Goal: Find specific page/section: Find specific page/section

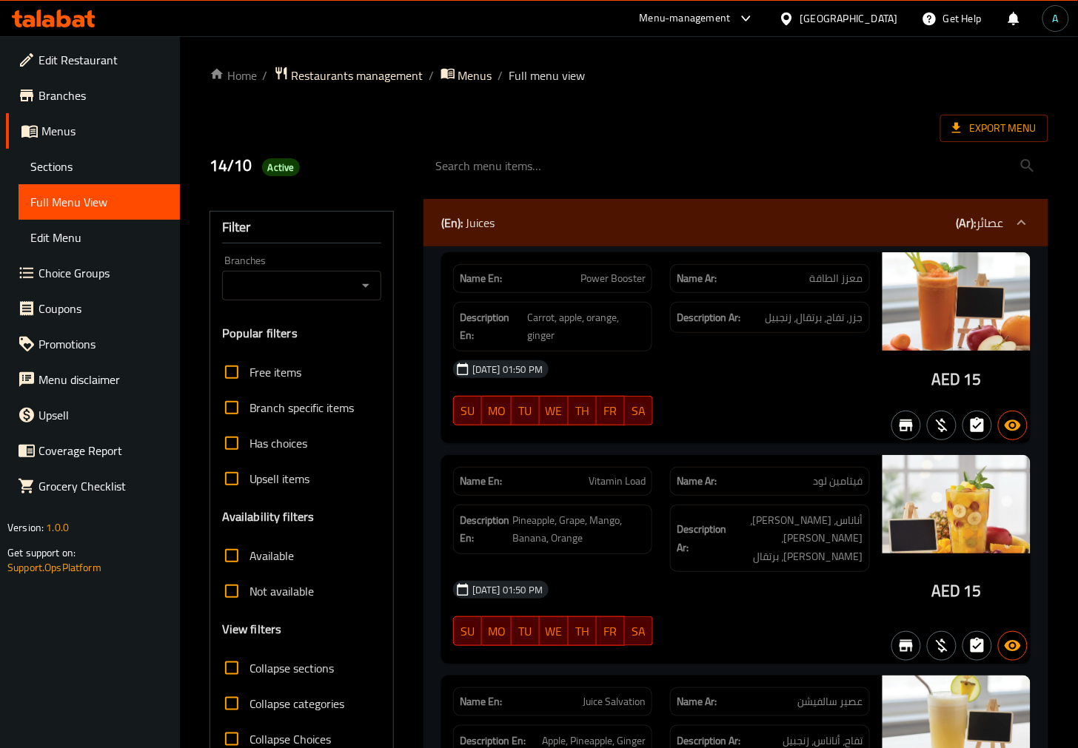
click at [481, 455] on div "Name En: Vitamin Load Name Ar: فيتامين لود Description En: Pineapple, Grape, Ma…" at bounding box center [661, 559] width 440 height 209
drag, startPoint x: 580, startPoint y: 279, endPoint x: 647, endPoint y: 278, distance: 67.4
click at [647, 278] on div "Name En: Power Booster" at bounding box center [552, 278] width 199 height 29
copy span "Power Booster"
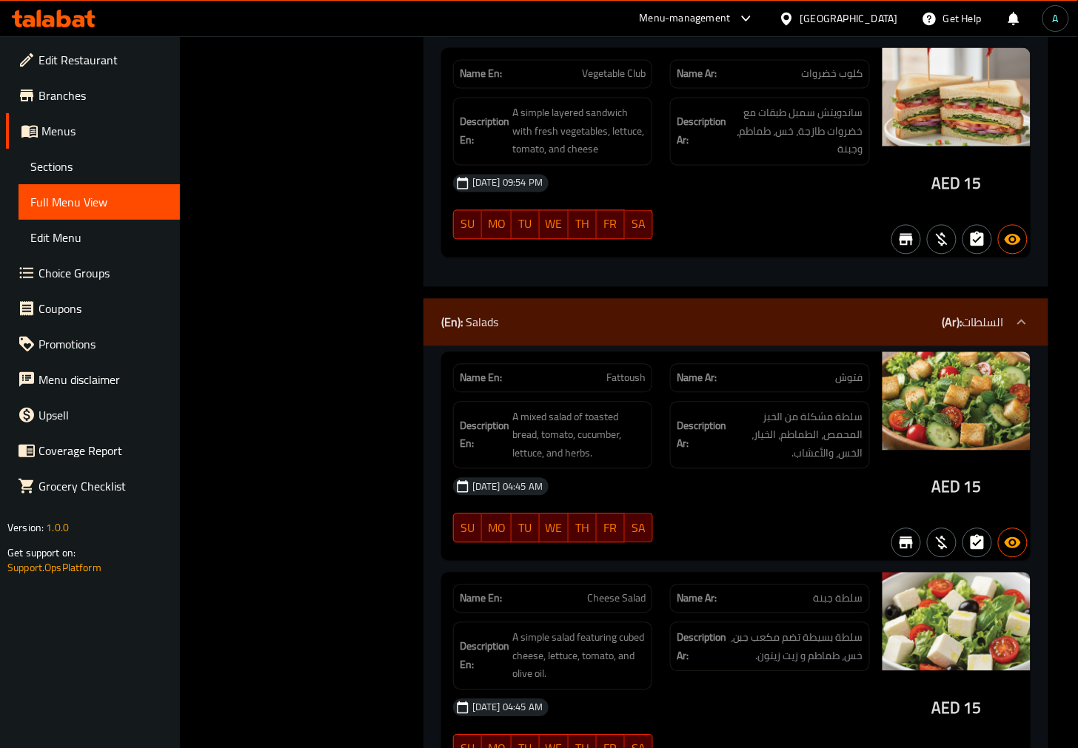
scroll to position [12173, 0]
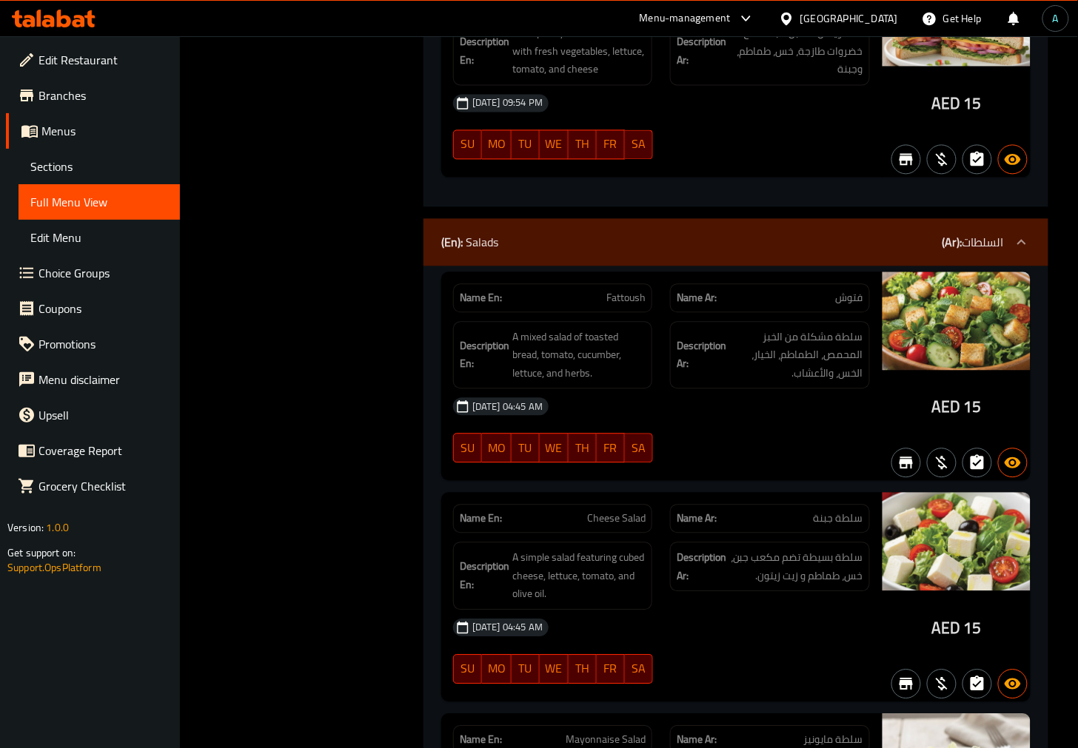
click at [633, 284] on div "Name En: Fattoush" at bounding box center [552, 298] width 199 height 29
copy span "Fattoush"
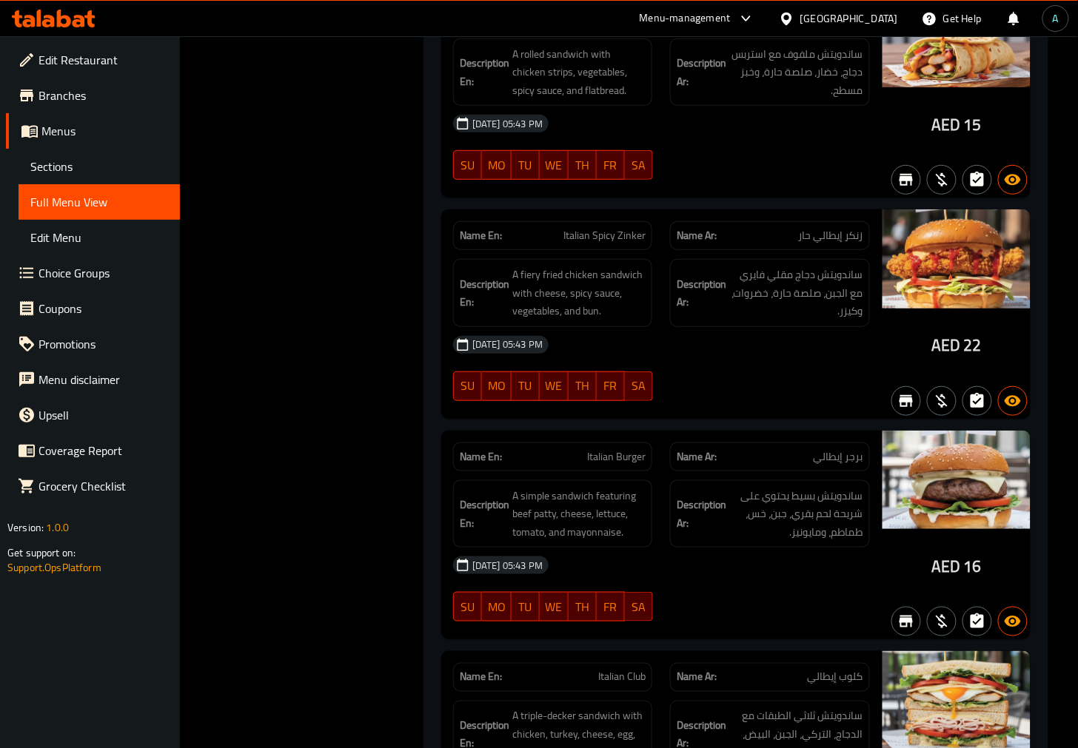
scroll to position [53623, 0]
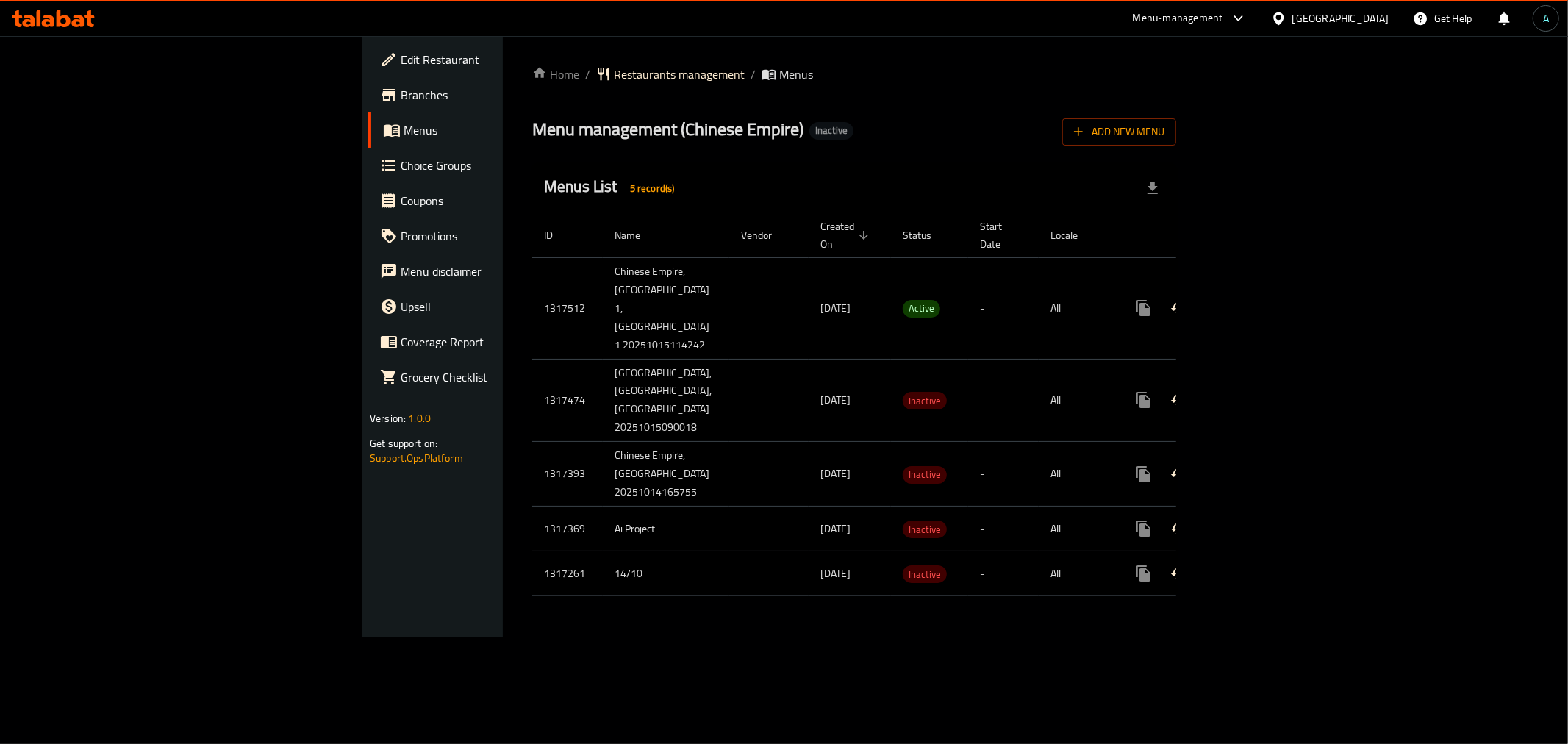
click at [1258, 309] on icon "enhanced table" at bounding box center [1250, 308] width 18 height 18
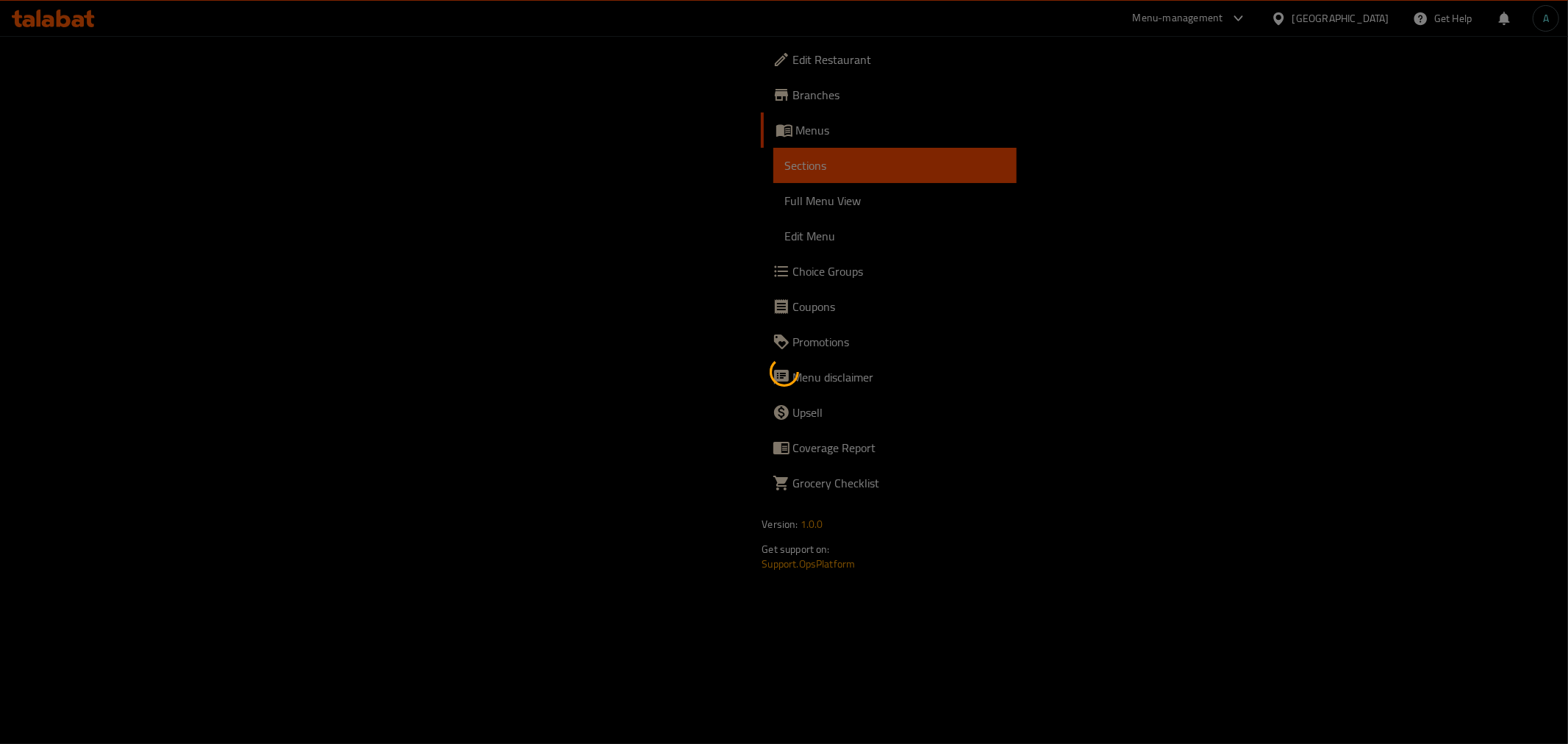
click at [163, 172] on div at bounding box center [784, 372] width 1568 height 744
